Goal: Check status: Check status

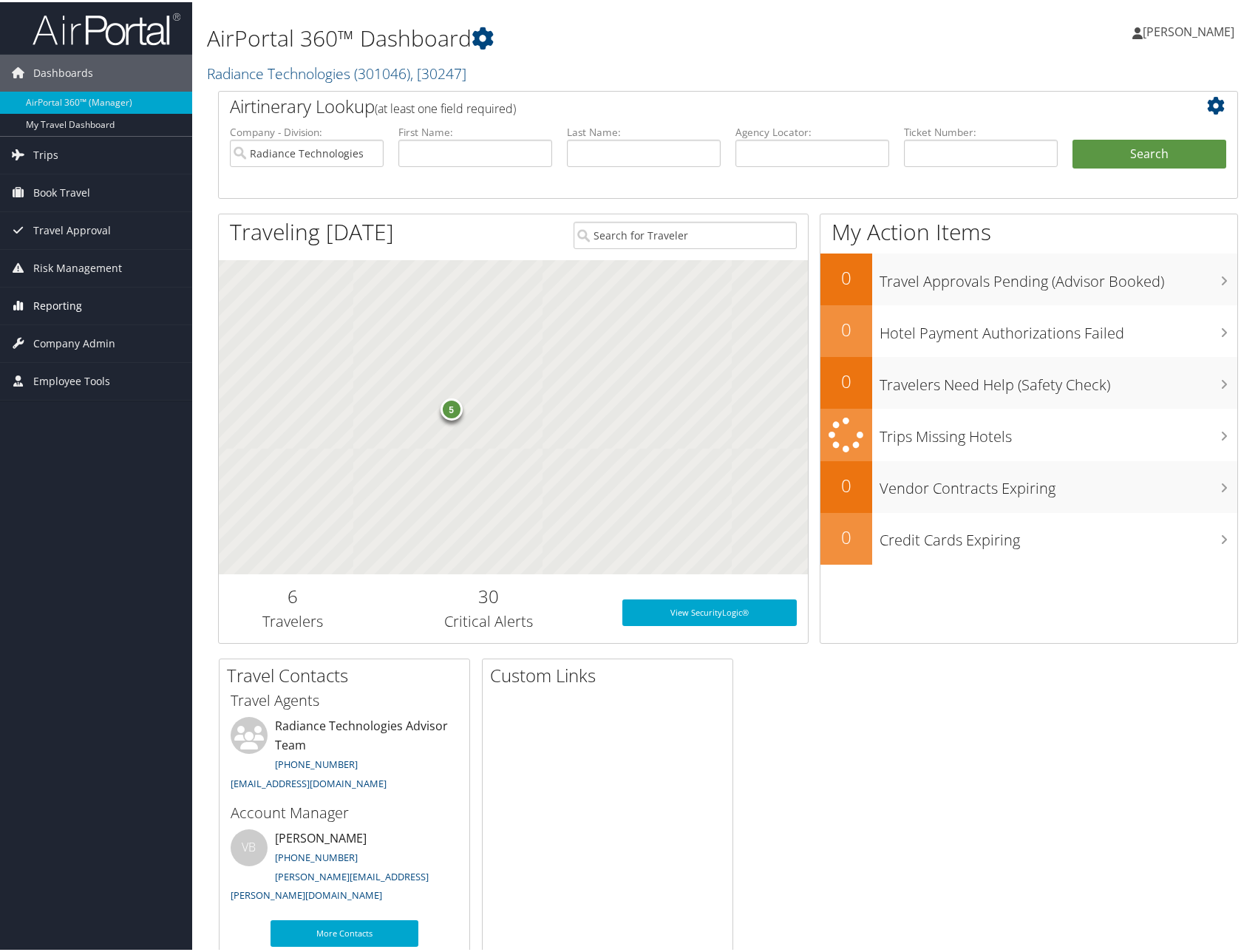
click at [62, 300] on span "Reporting" at bounding box center [58, 303] width 49 height 37
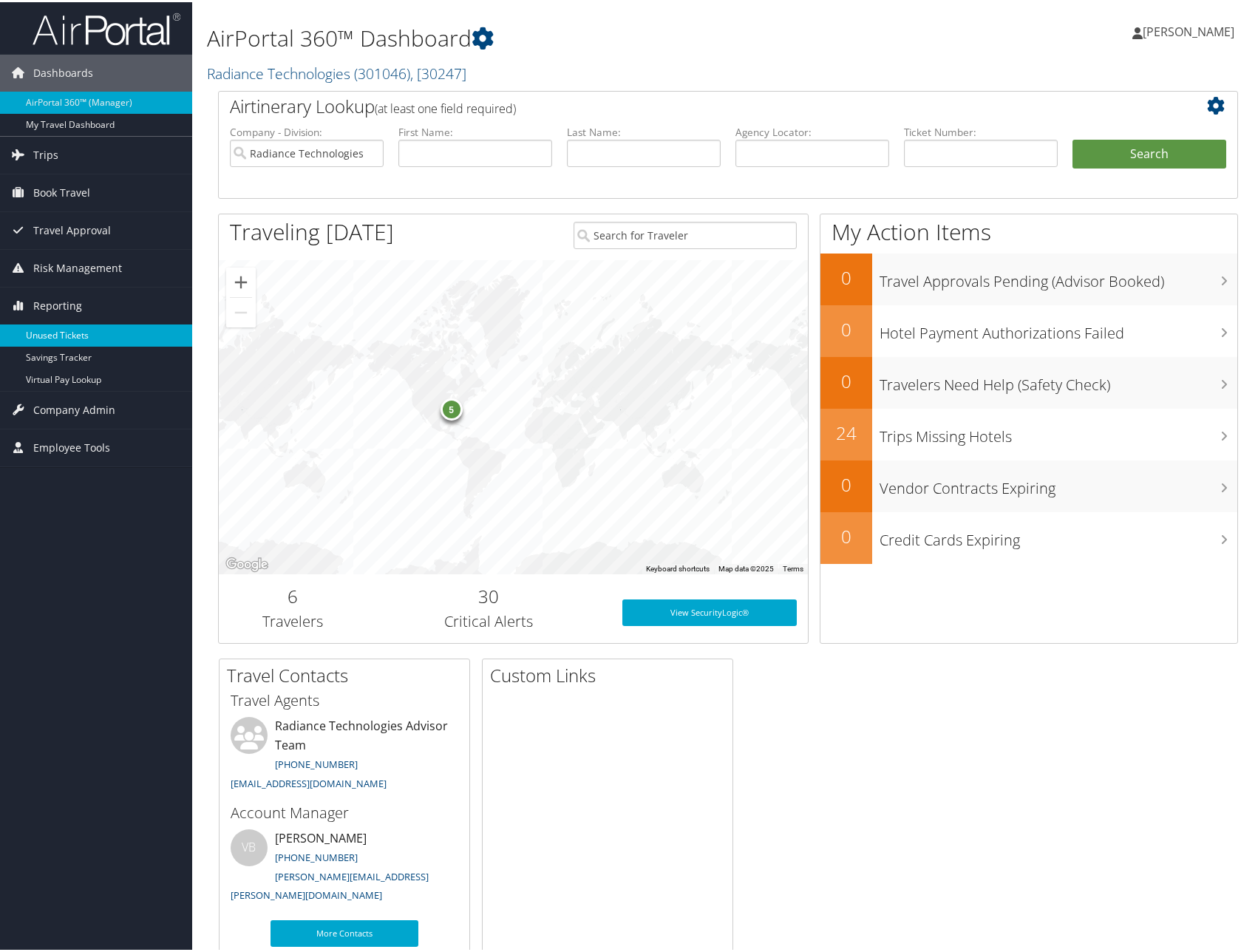
click at [75, 335] on link "Unused Tickets" at bounding box center [96, 333] width 192 height 22
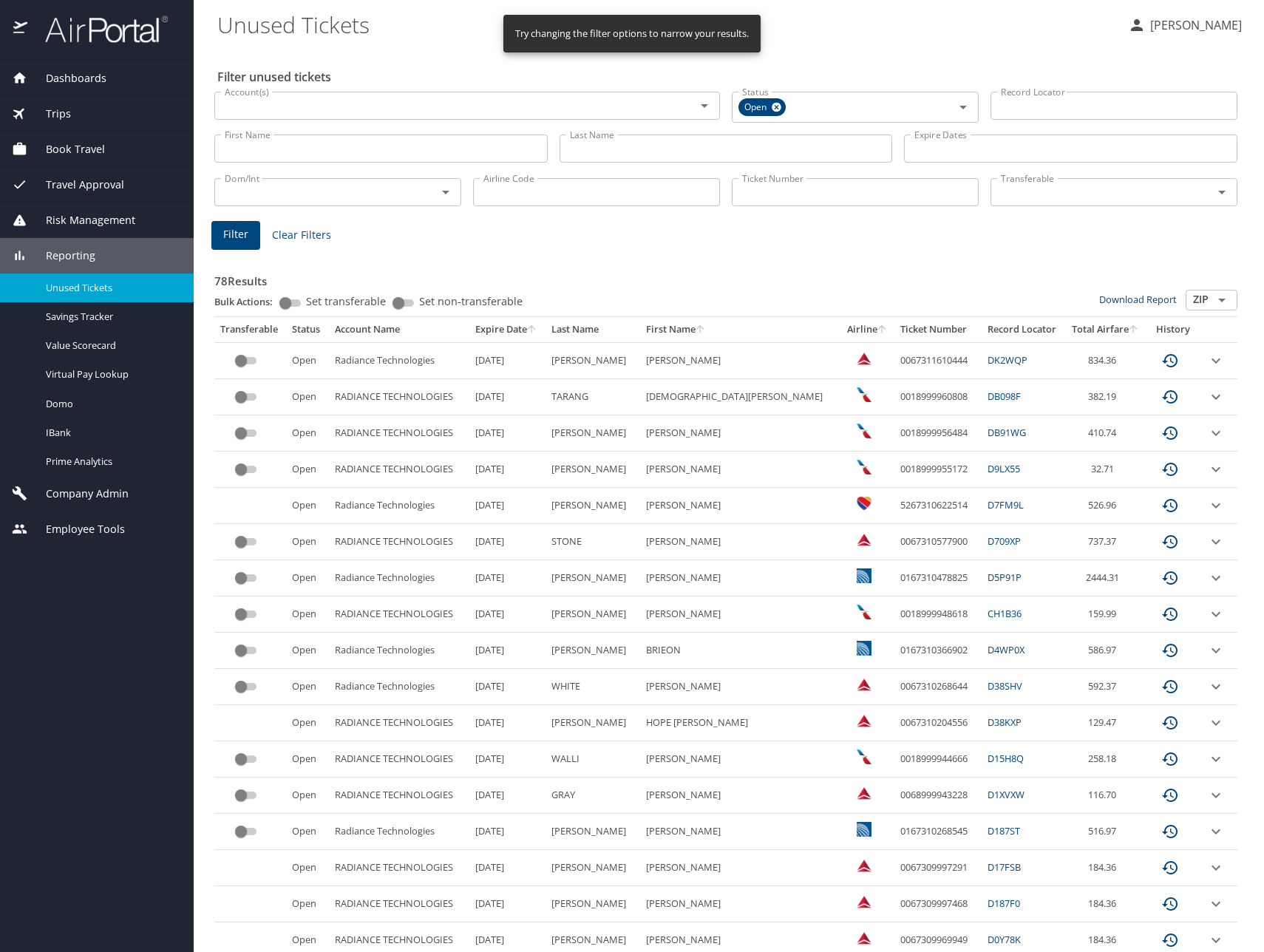
click at [721, 150] on input "Last Name" at bounding box center [726, 148] width 333 height 28
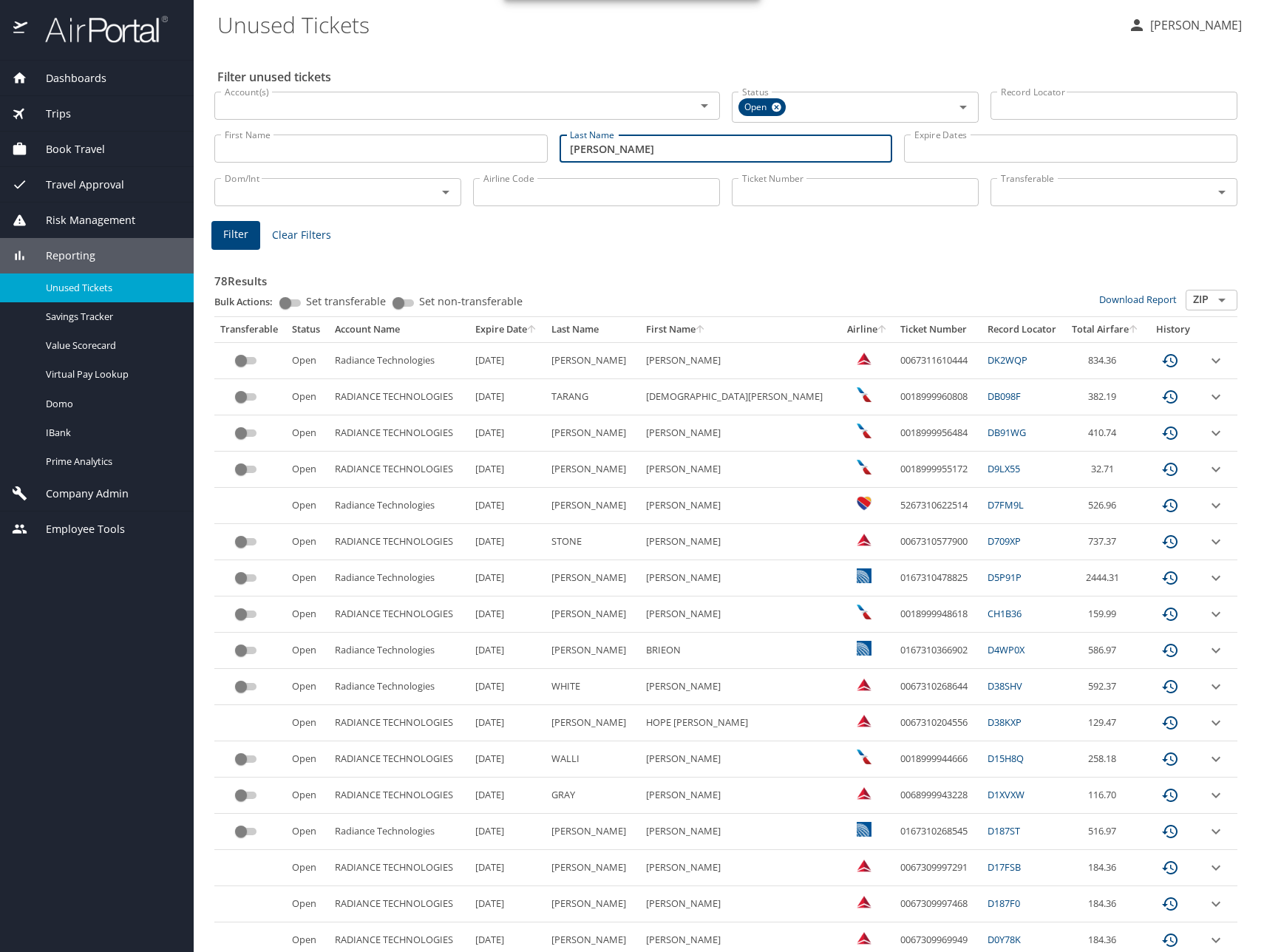
click at [224, 233] on span "Filter" at bounding box center [236, 234] width 25 height 18
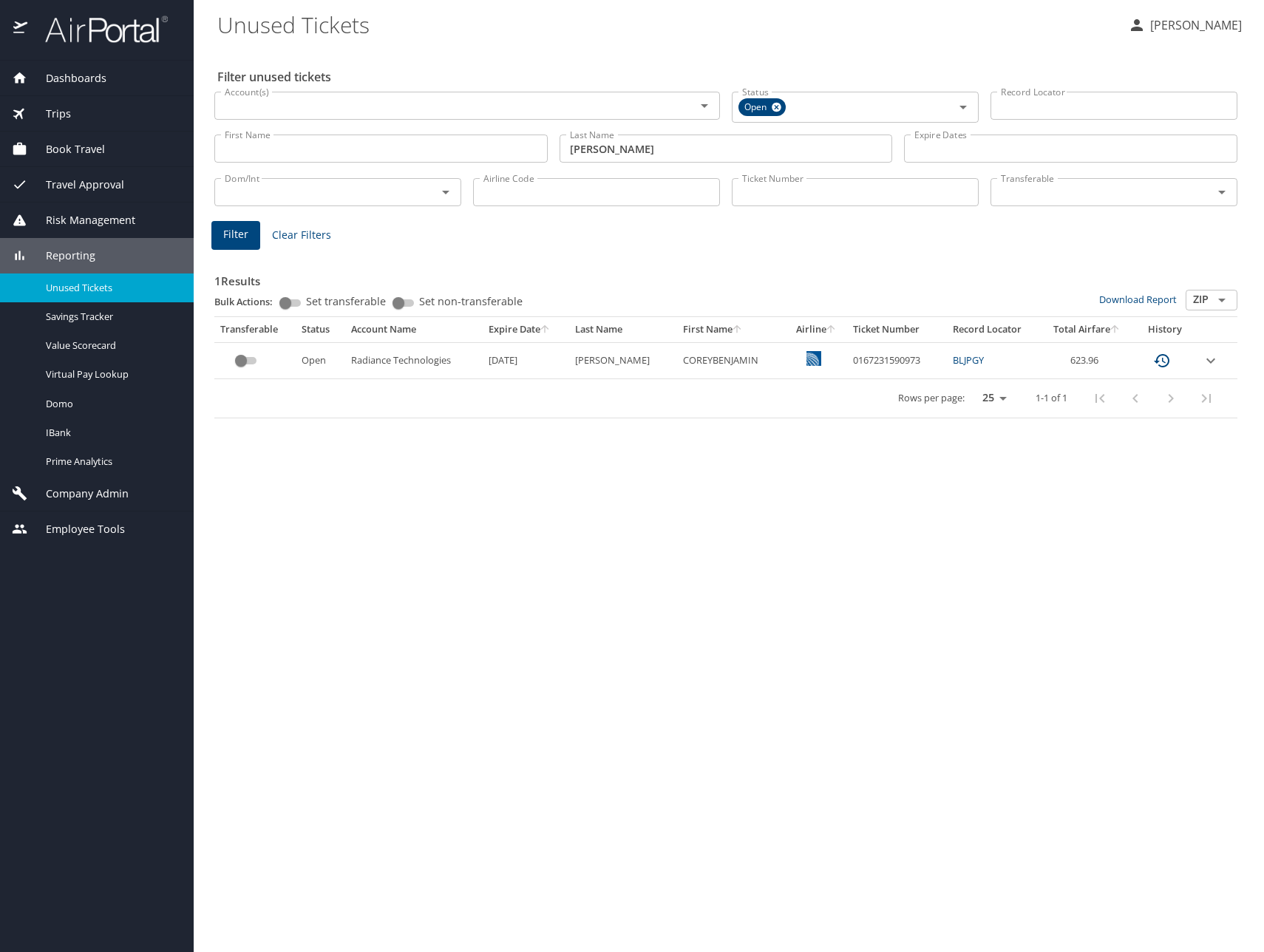
drag, startPoint x: 675, startPoint y: 150, endPoint x: 486, endPoint y: 140, distance: 189.3
click at [486, 140] on div "First Name First Name Last Name blankenship Last Name Expire Dates Expire Dates" at bounding box center [726, 148] width 1035 height 52
type input "gorham"
click at [245, 235] on span "Filter" at bounding box center [236, 234] width 25 height 18
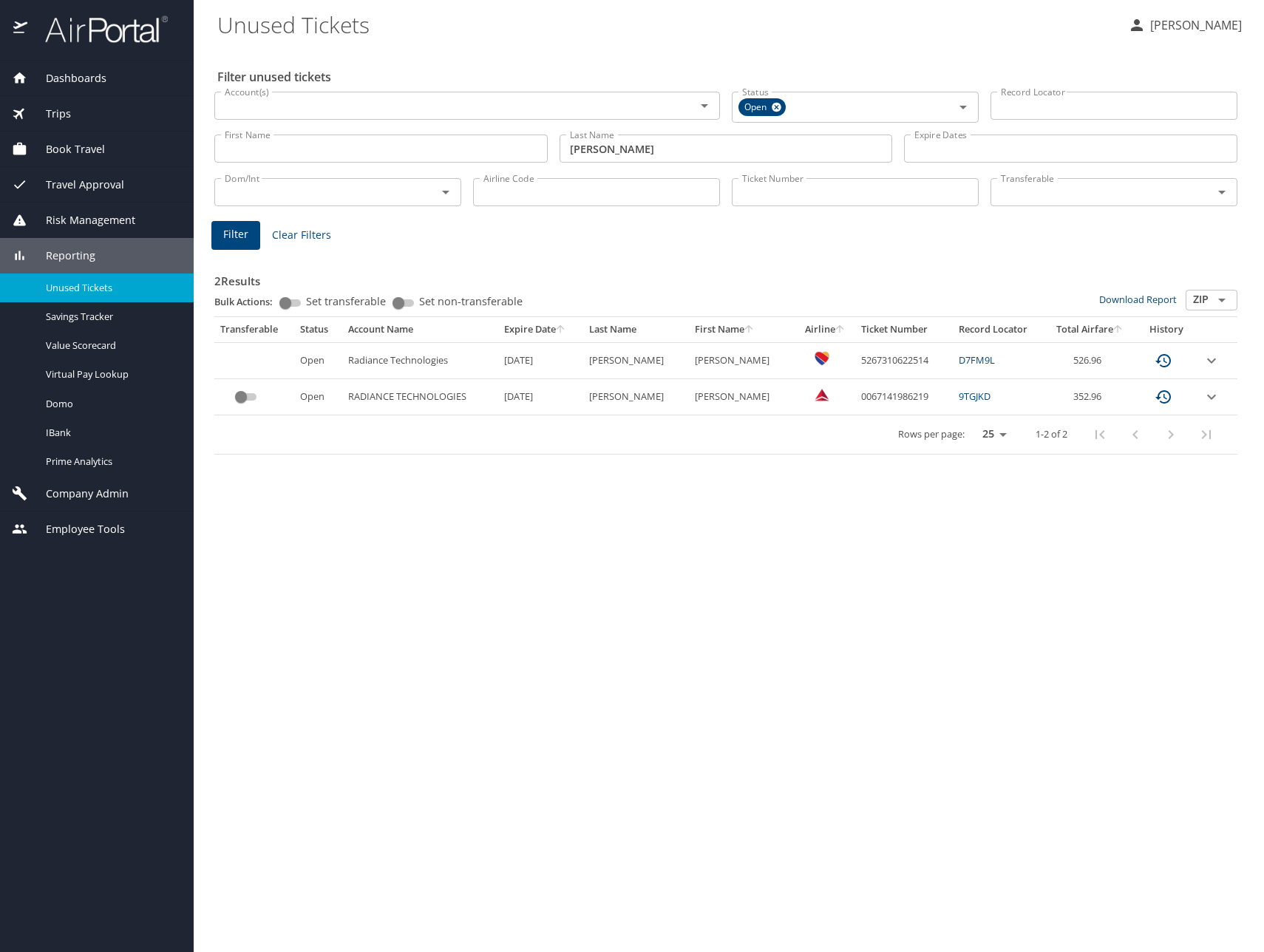
drag, startPoint x: 624, startPoint y: 148, endPoint x: 505, endPoint y: 144, distance: 119.1
click at [505, 144] on div "First Name First Name Last Name gorham Last Name Expire Dates Expire Dates" at bounding box center [726, 148] width 1035 height 52
click at [237, 235] on span "Filter" at bounding box center [236, 234] width 25 height 18
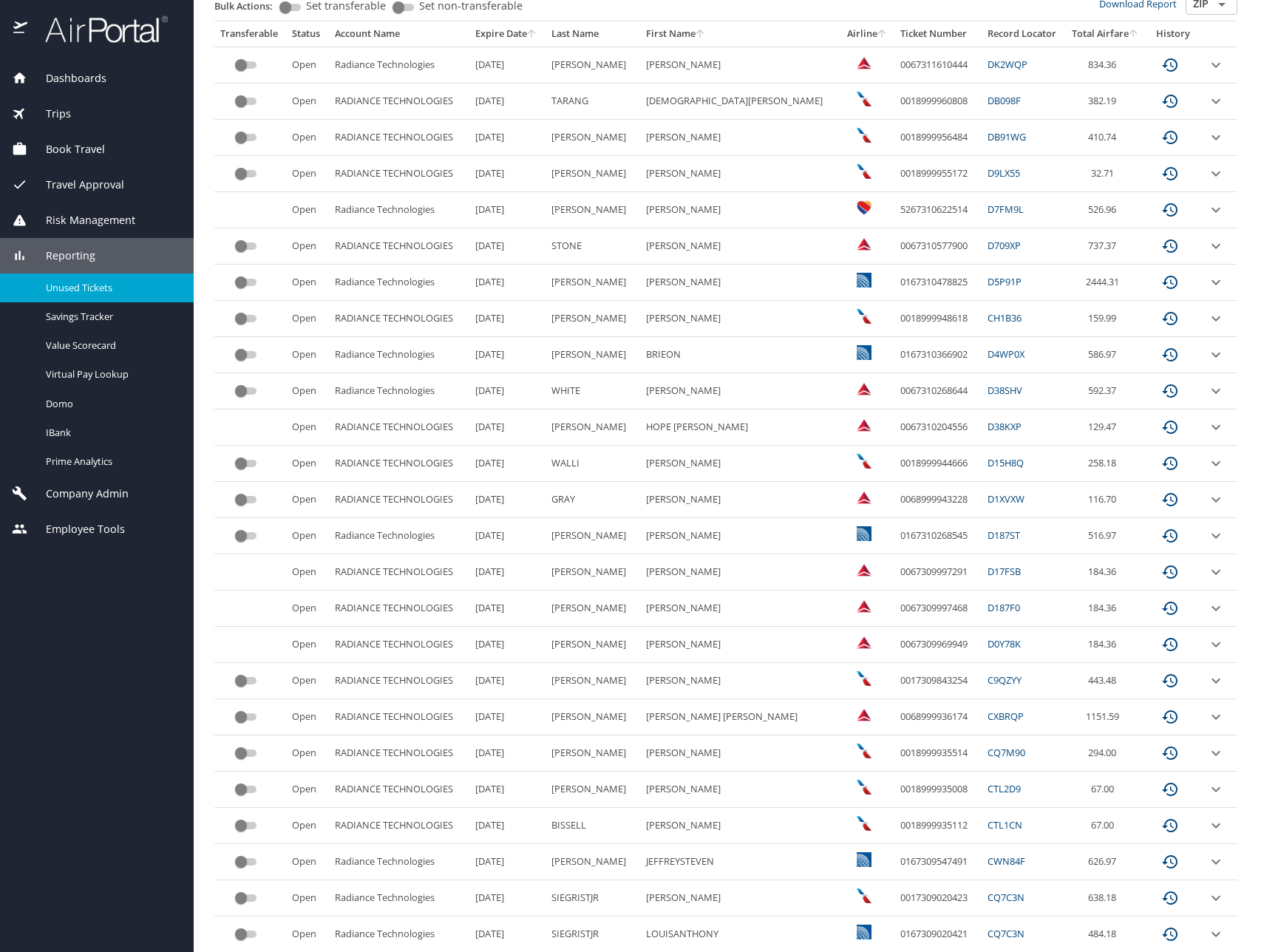
scroll to position [341, 0]
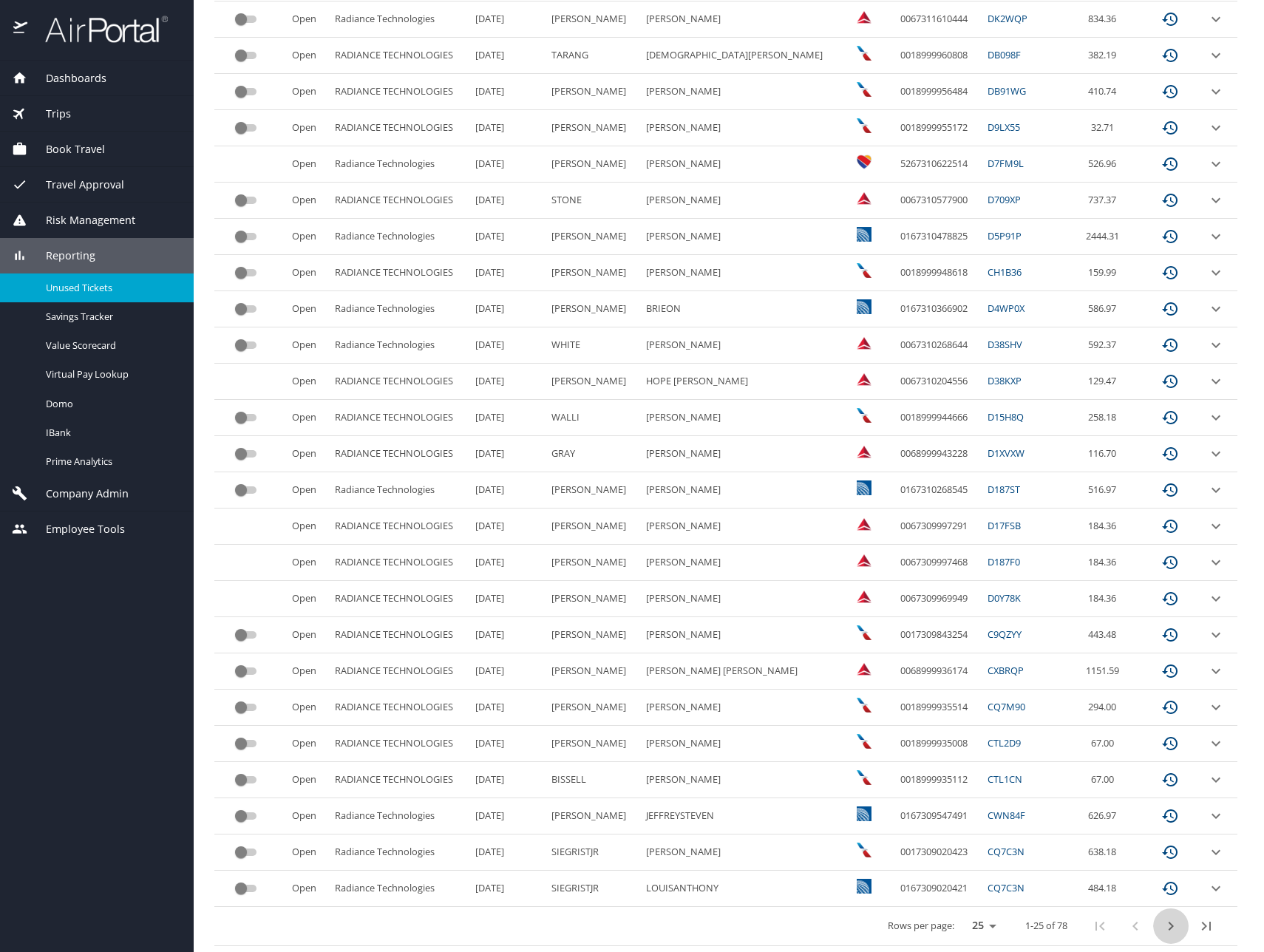
click at [1162, 931] on icon "next page" at bounding box center [1170, 925] width 17 height 17
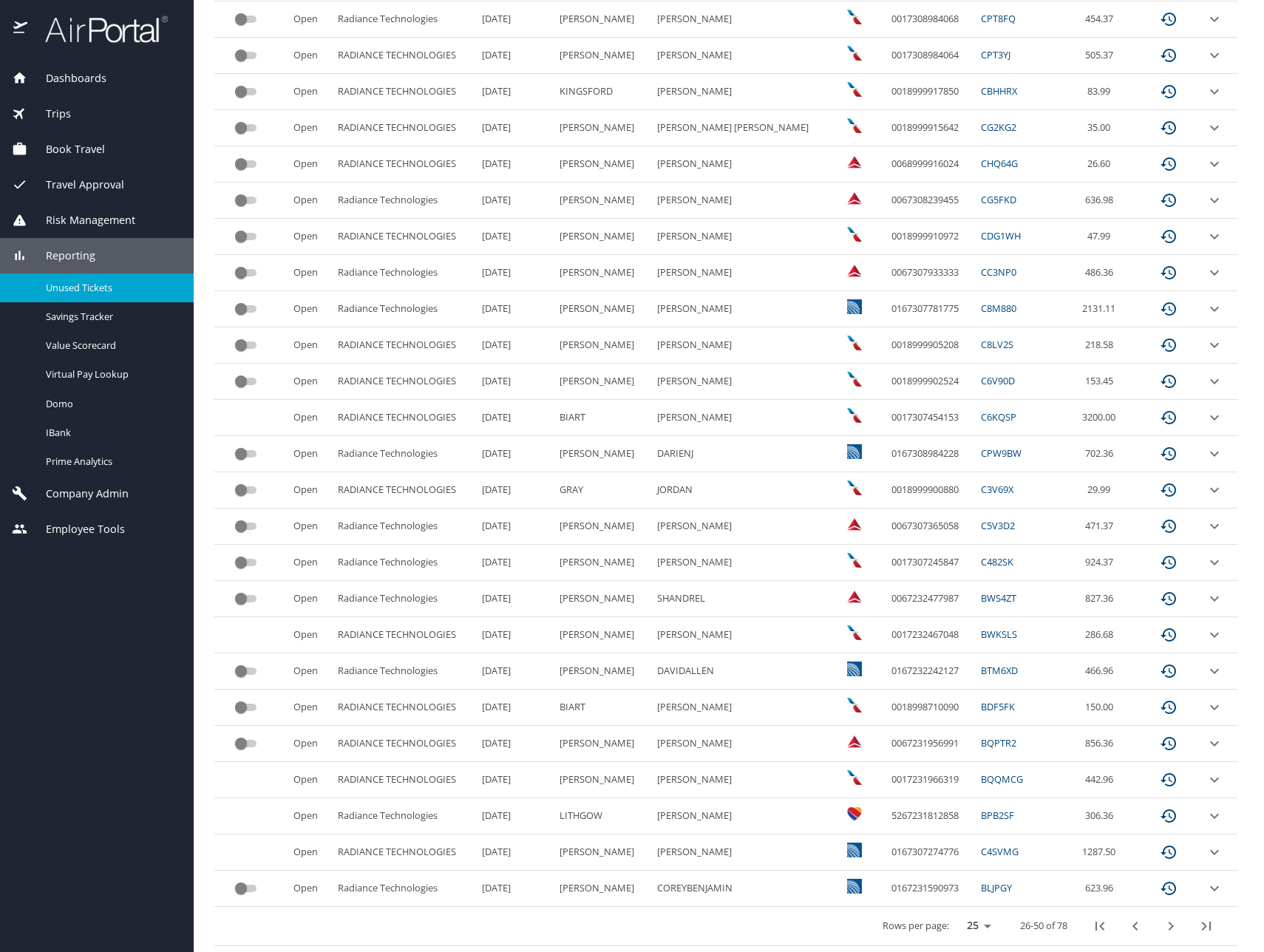
scroll to position [0, 0]
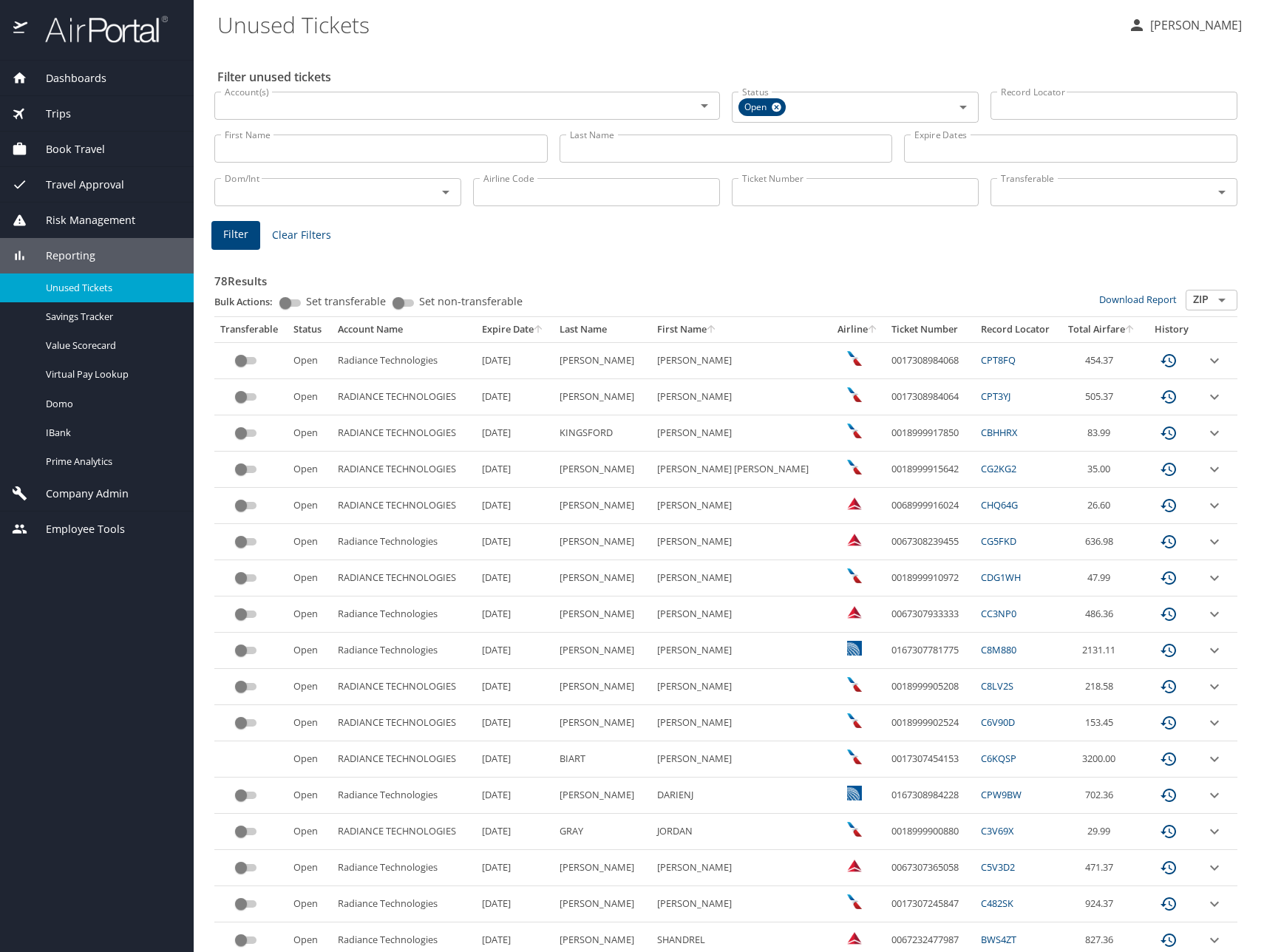
click at [703, 154] on input "Last Name" at bounding box center [726, 148] width 333 height 28
click at [243, 230] on span "Filter" at bounding box center [236, 234] width 25 height 18
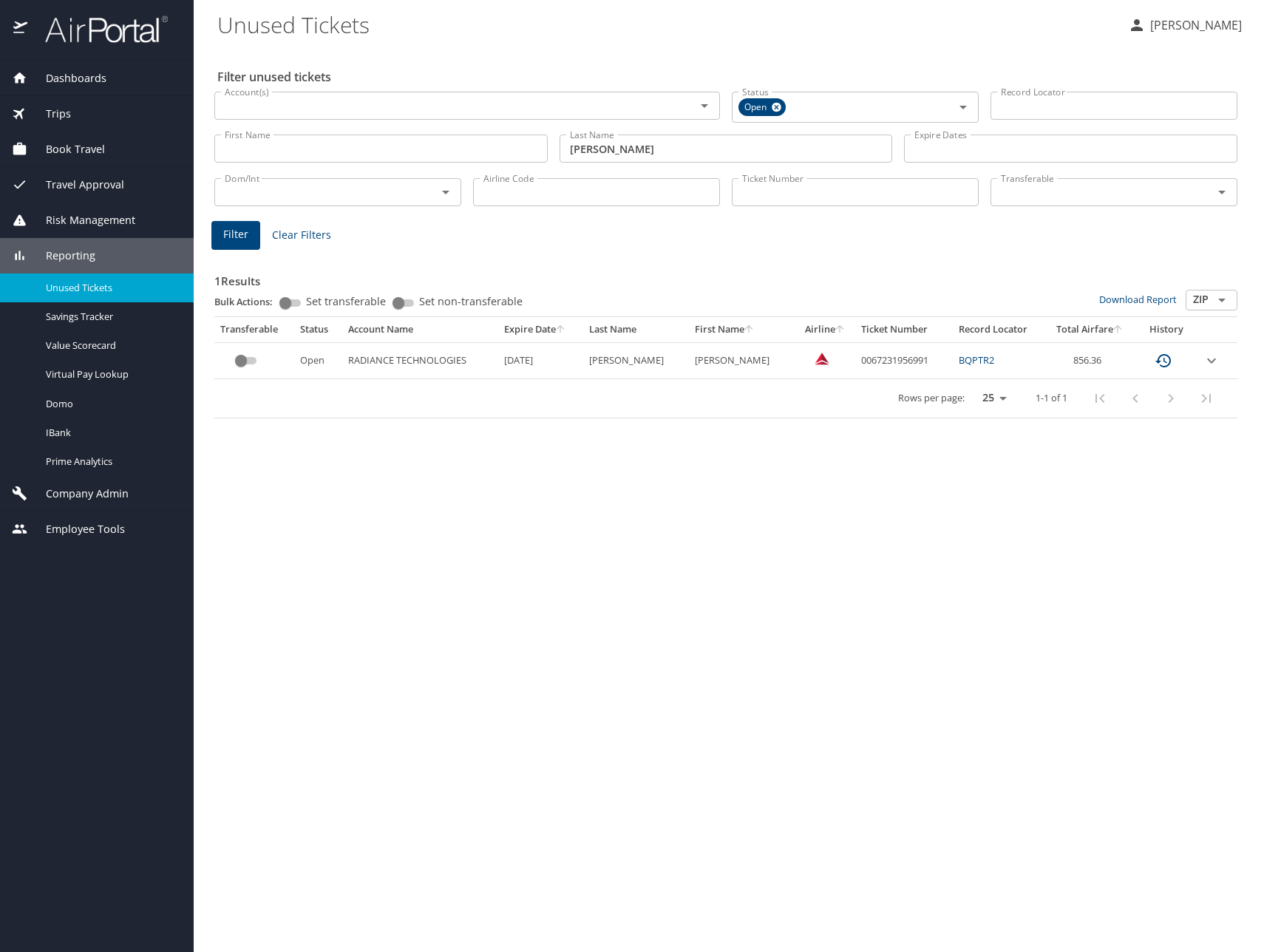
drag, startPoint x: 629, startPoint y: 147, endPoint x: 493, endPoint y: 139, distance: 136.2
click at [489, 139] on div "First Name First Name Last Name baugh Last Name Expire Dates Expire Dates" at bounding box center [726, 148] width 1035 height 52
type input "wiggins"
click at [240, 233] on span "Filter" at bounding box center [236, 234] width 25 height 18
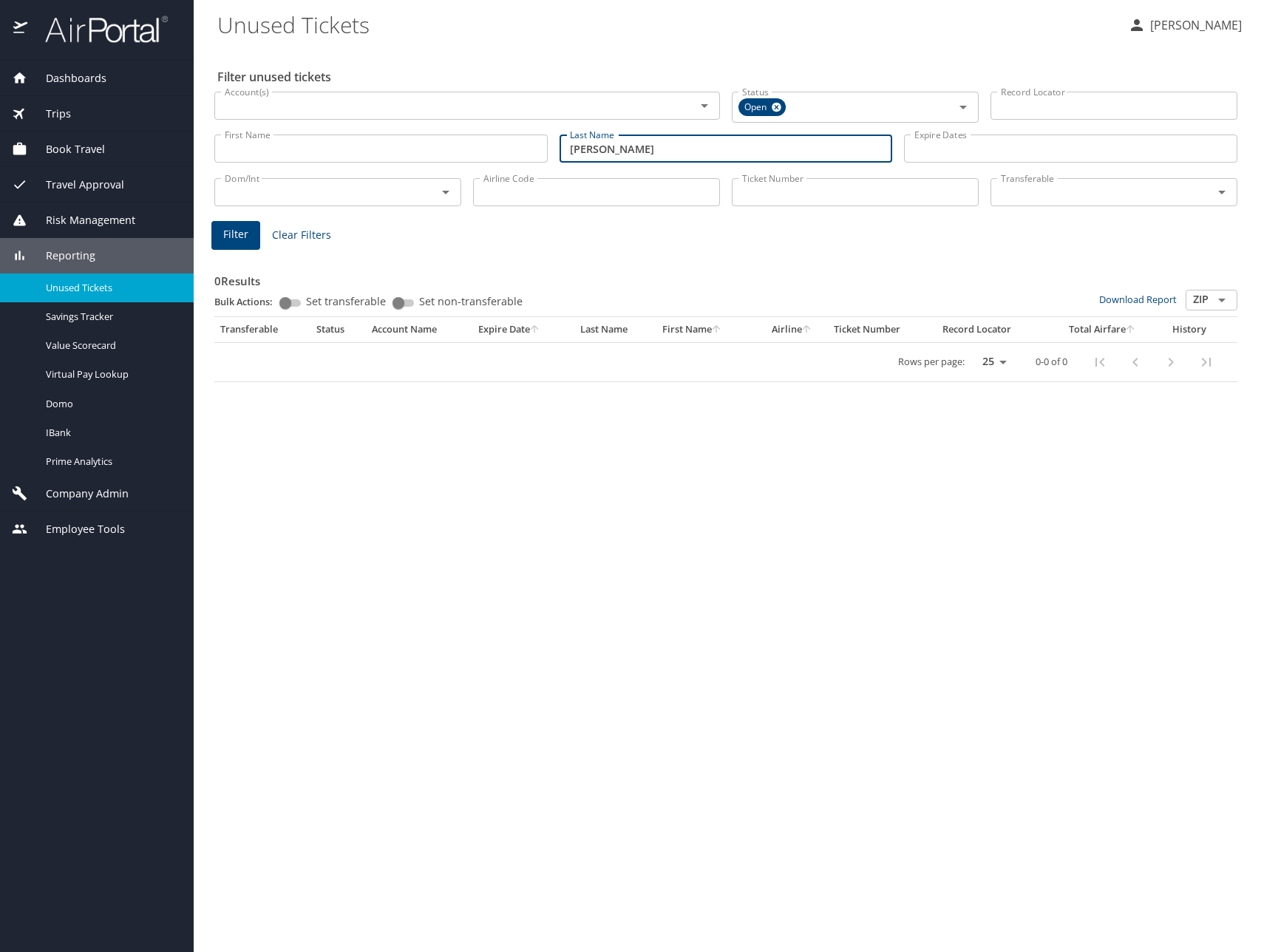
drag, startPoint x: 634, startPoint y: 147, endPoint x: 534, endPoint y: 144, distance: 100.0
click at [534, 144] on div "First Name First Name Last Name wiggins Last Name Expire Dates Expire Dates" at bounding box center [726, 148] width 1035 height 52
click at [227, 232] on span "Filter" at bounding box center [236, 234] width 25 height 18
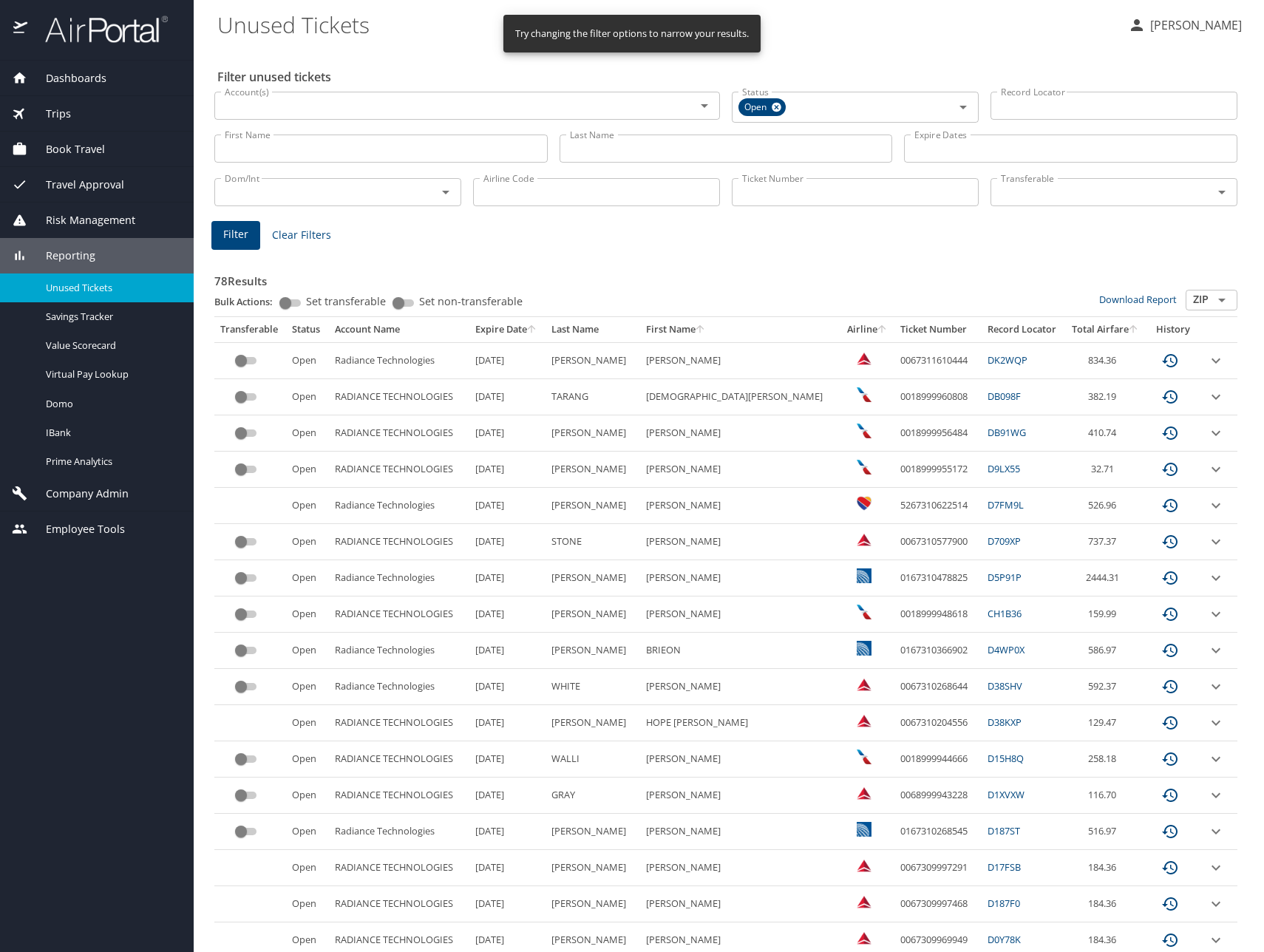
scroll to position [341, 0]
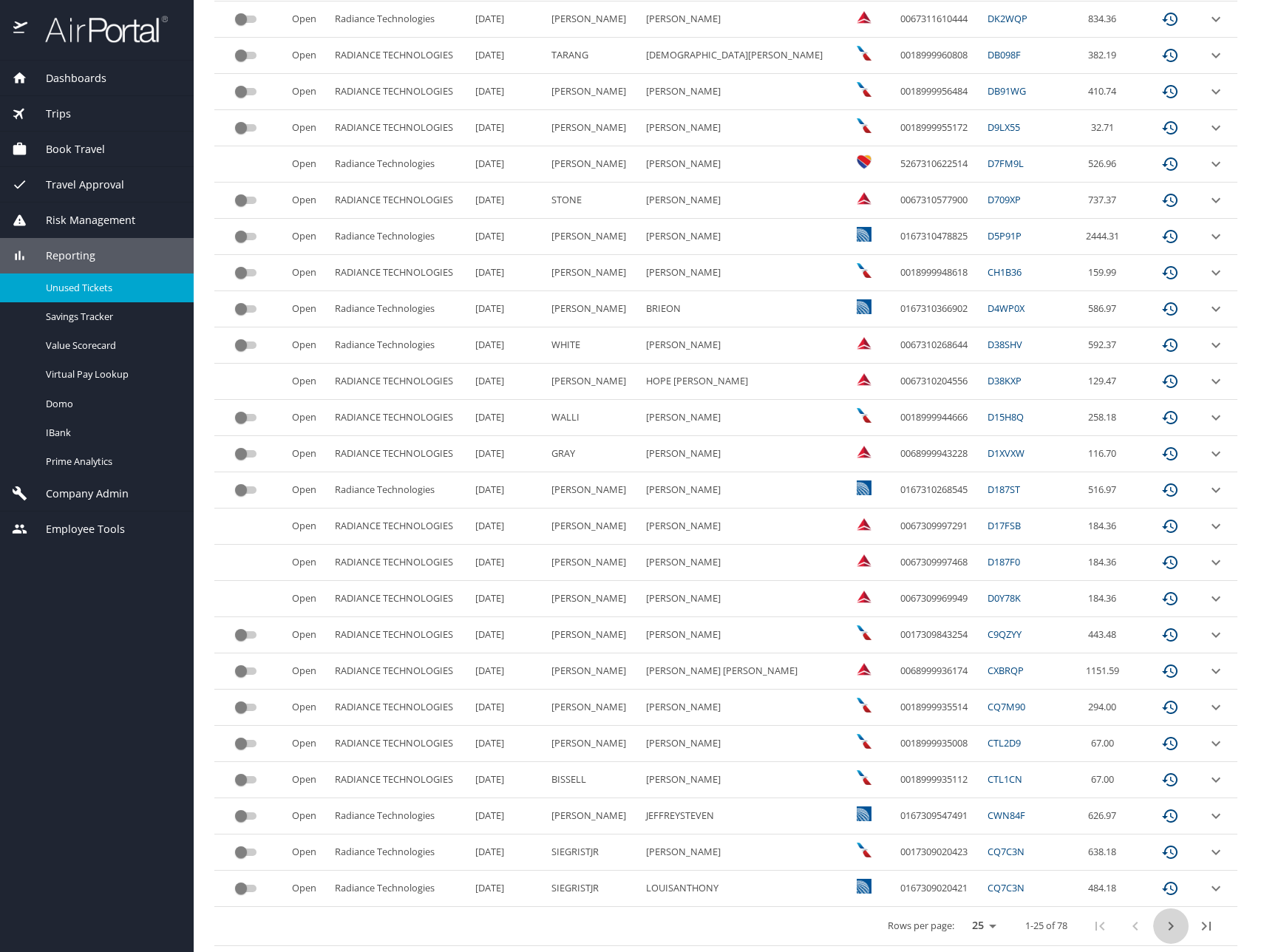
click at [1162, 925] on icon "next page" at bounding box center [1170, 925] width 17 height 17
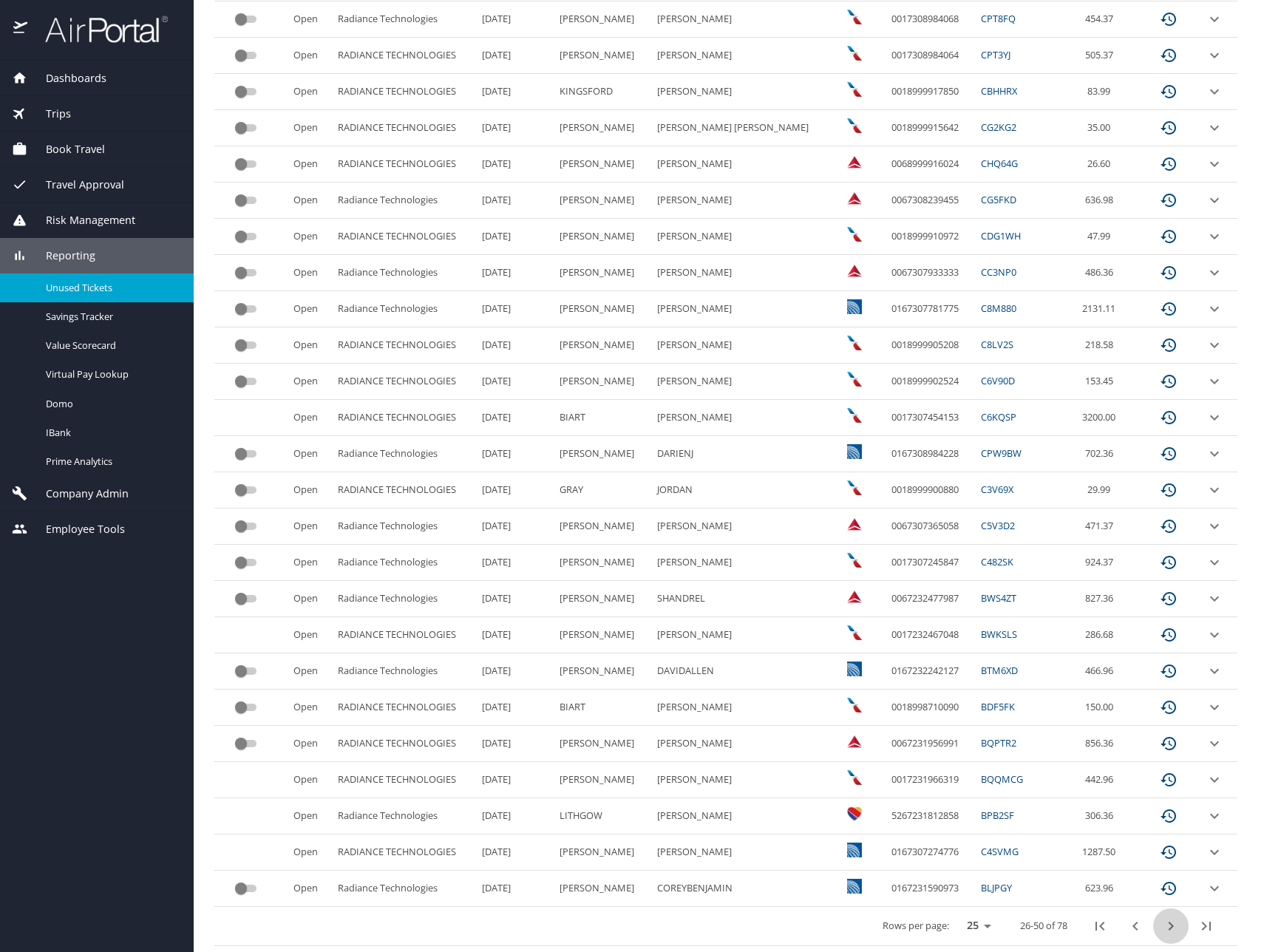
click at [1162, 929] on icon "next page" at bounding box center [1170, 925] width 17 height 17
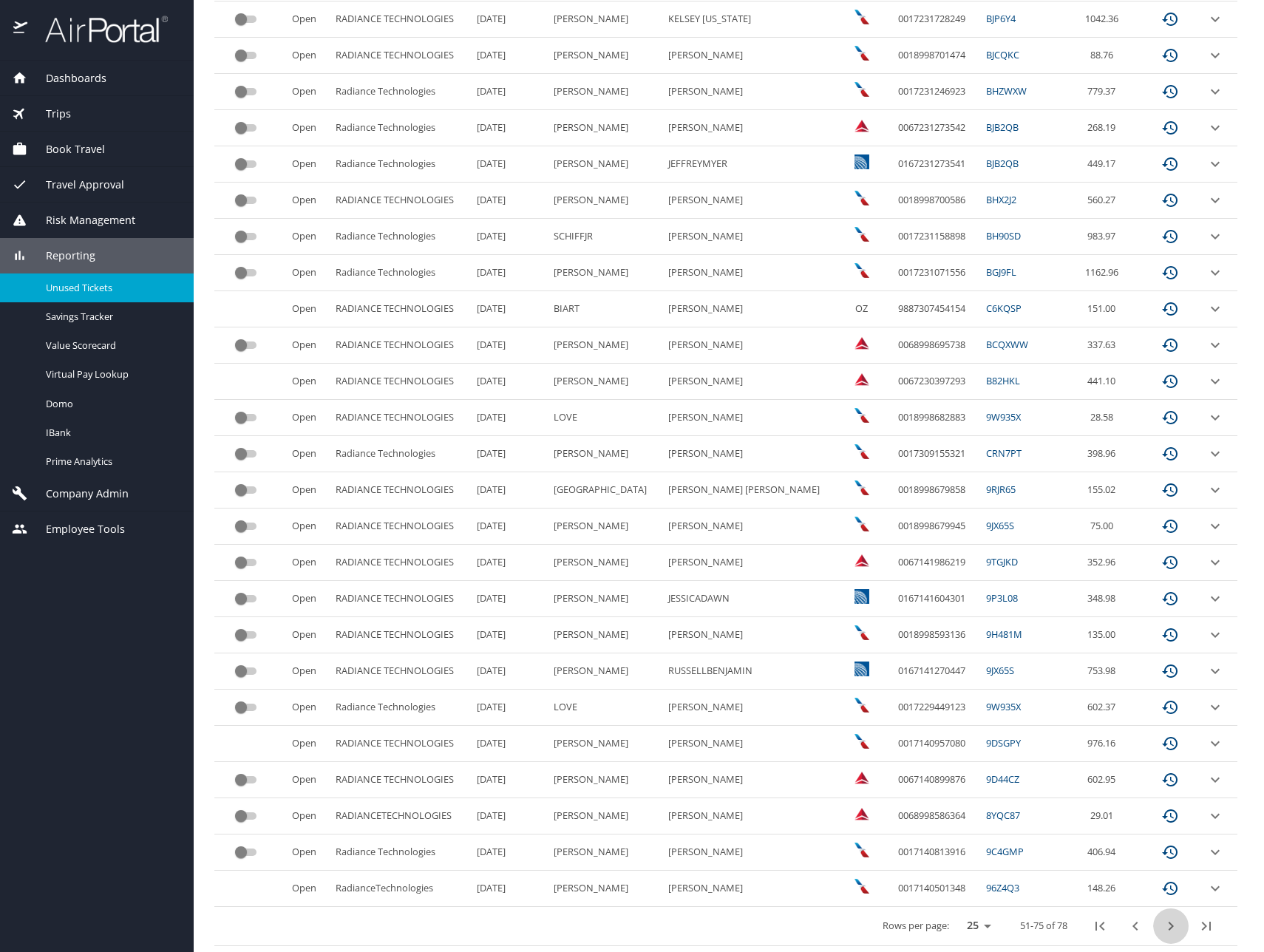
click at [1162, 929] on icon "next page" at bounding box center [1170, 925] width 17 height 17
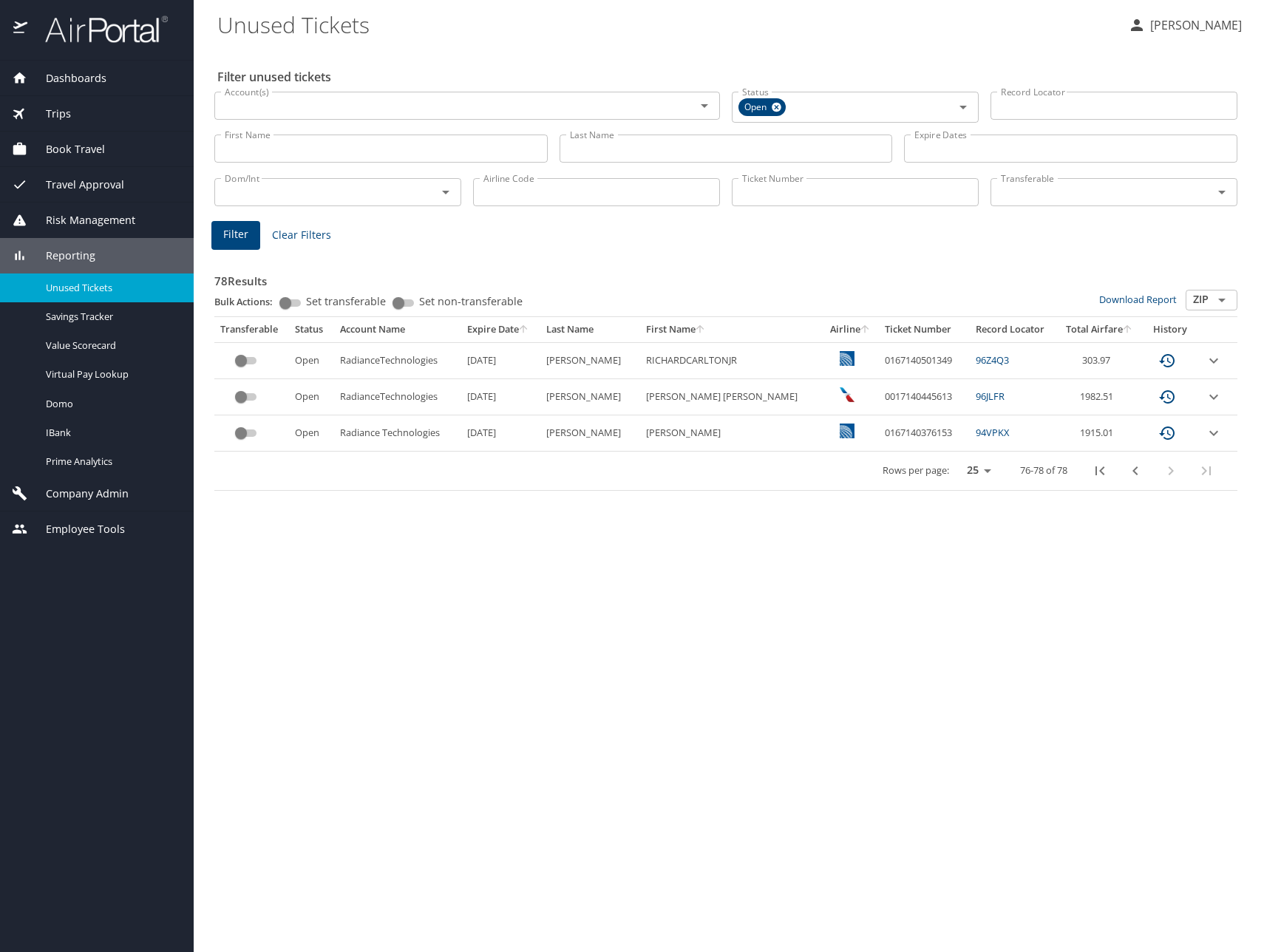
scroll to position [0, 0]
click at [777, 198] on input "Ticket Number" at bounding box center [855, 192] width 247 height 28
click at [643, 144] on input "Last Name" at bounding box center [726, 148] width 333 height 28
type input "lithgow"
click at [250, 244] on button "Filter" at bounding box center [236, 236] width 49 height 29
